Goal: Task Accomplishment & Management: Manage account settings

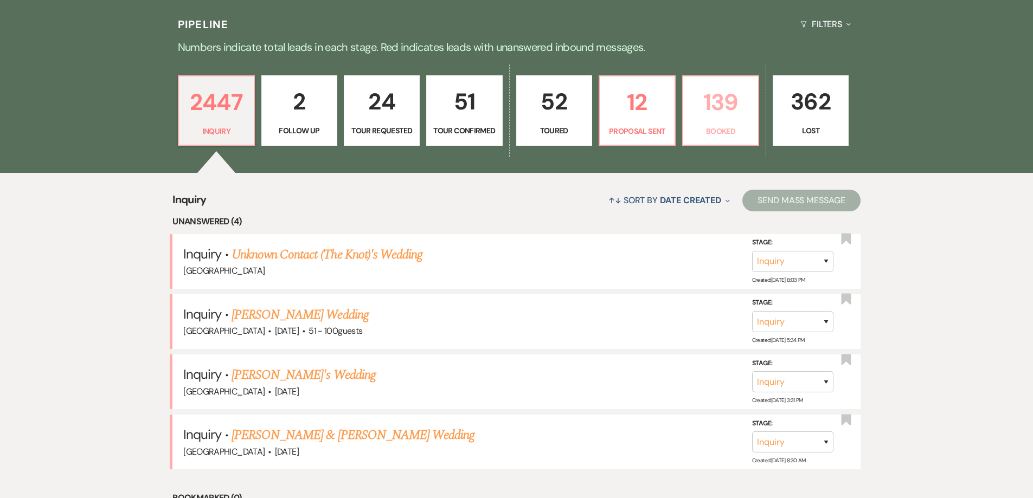
click at [707, 117] on p "139" at bounding box center [721, 102] width 62 height 36
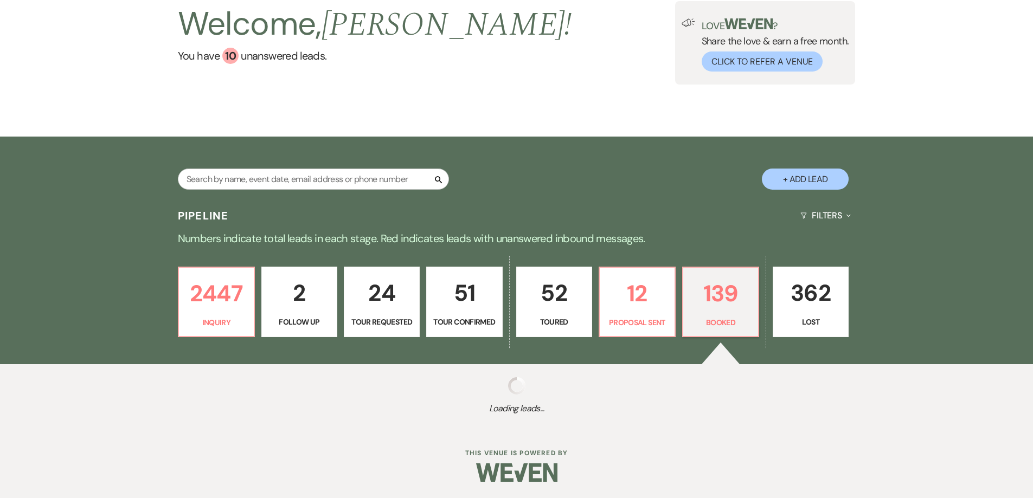
select select "7"
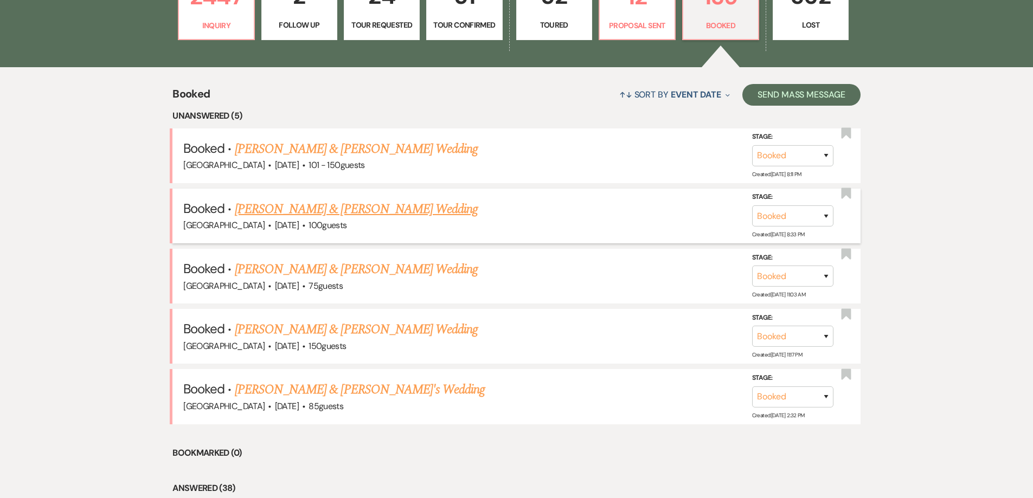
scroll to position [378, 0]
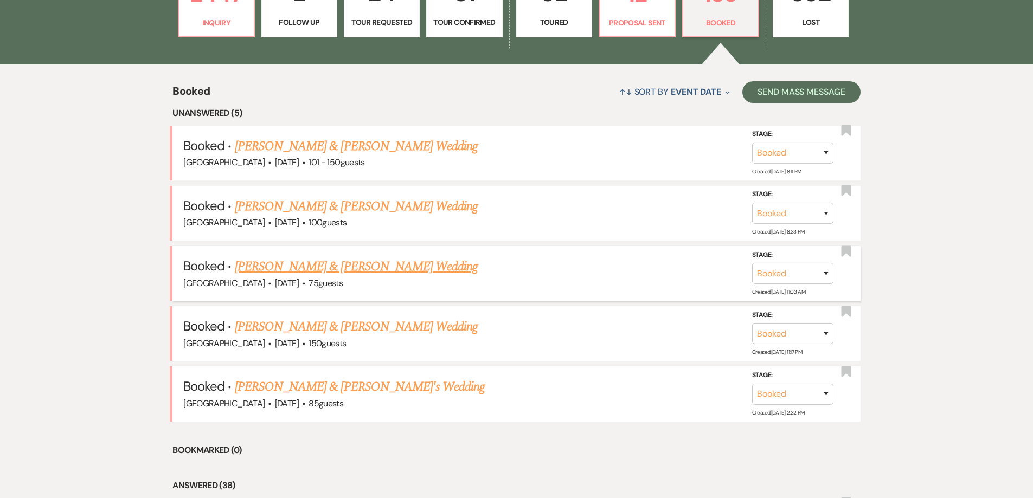
click at [312, 268] on link "[PERSON_NAME] & [PERSON_NAME] Wedding" at bounding box center [356, 267] width 243 height 20
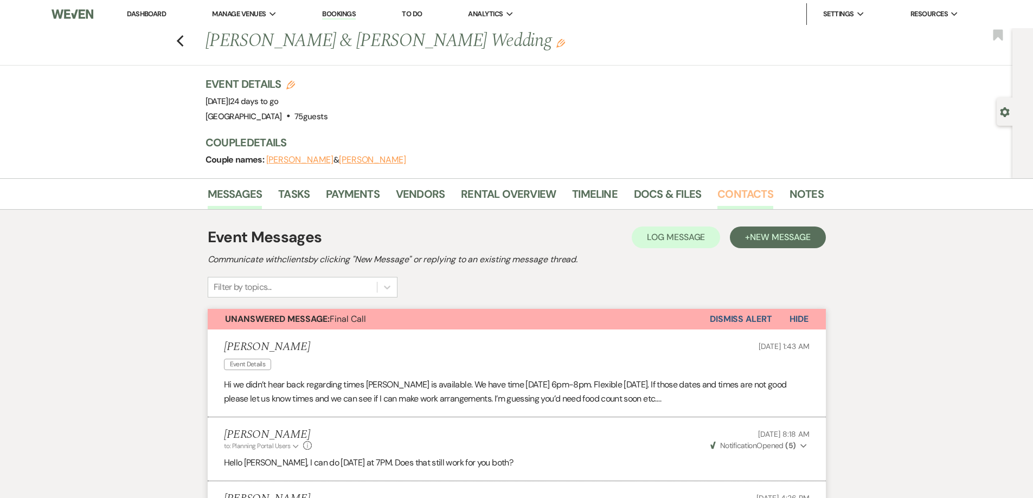
click at [727, 193] on link "Contacts" at bounding box center [745, 197] width 56 height 24
